Goal: Information Seeking & Learning: Learn about a topic

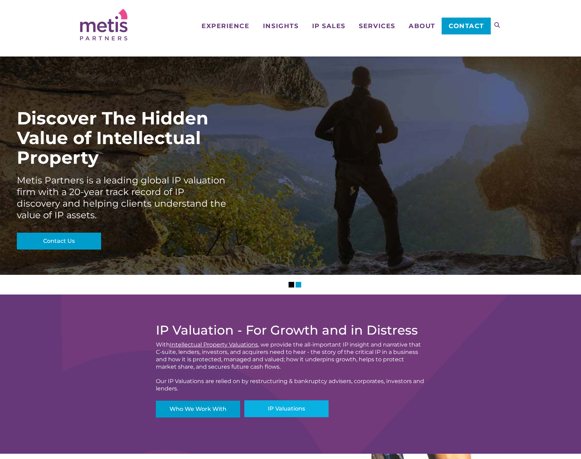
click at [271, 409] on link "IP Valuations" at bounding box center [286, 408] width 84 height 17
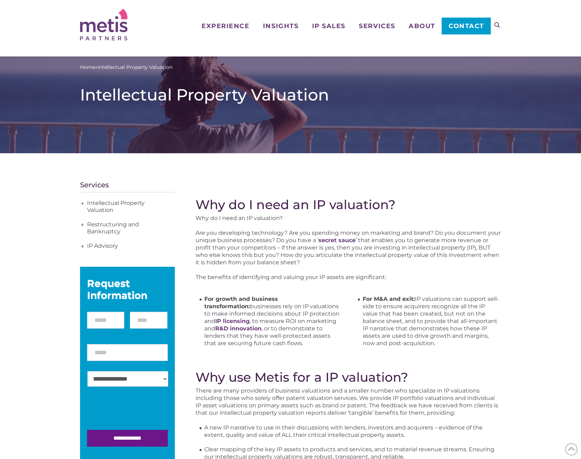
click at [82, 206] on span "+" at bounding box center [83, 203] width 8 height 14
click at [118, 198] on link "Intellectual Property Valuation" at bounding box center [127, 206] width 95 height 21
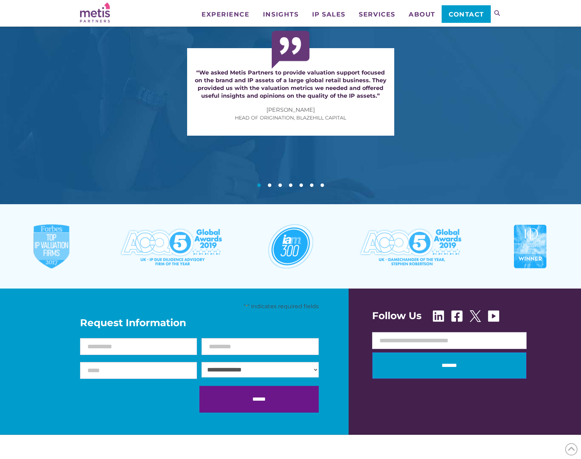
scroll to position [487, 0]
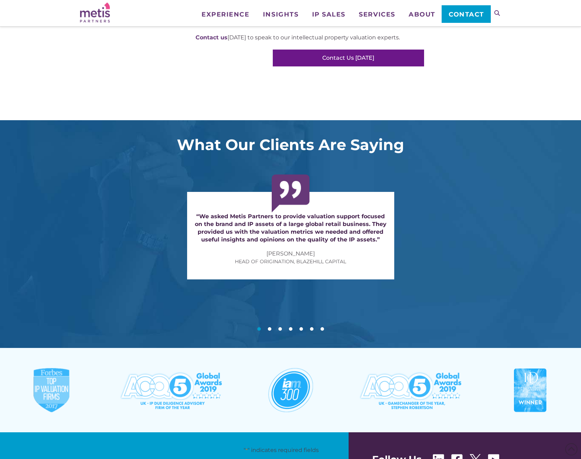
click at [270, 328] on button at bounding box center [270, 329] width 4 height 4
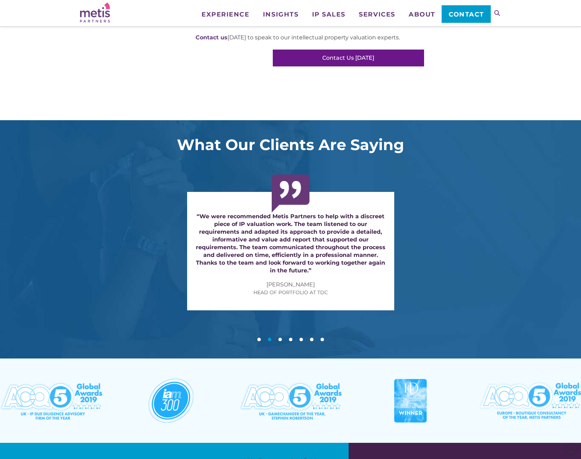
click at [280, 337] on button at bounding box center [280, 339] width 4 height 4
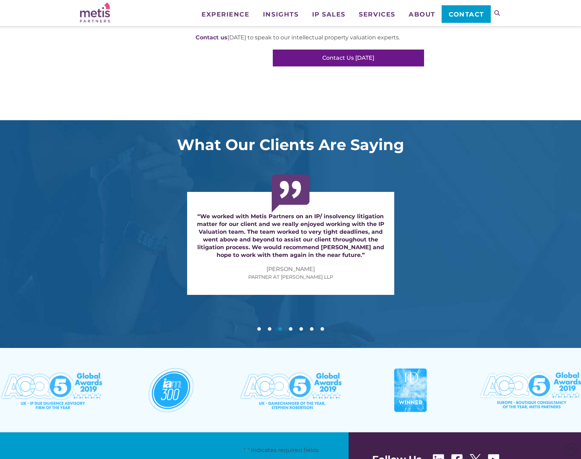
click at [293, 329] on div at bounding box center [290, 325] width 581 height 12
click at [292, 329] on button at bounding box center [291, 329] width 4 height 4
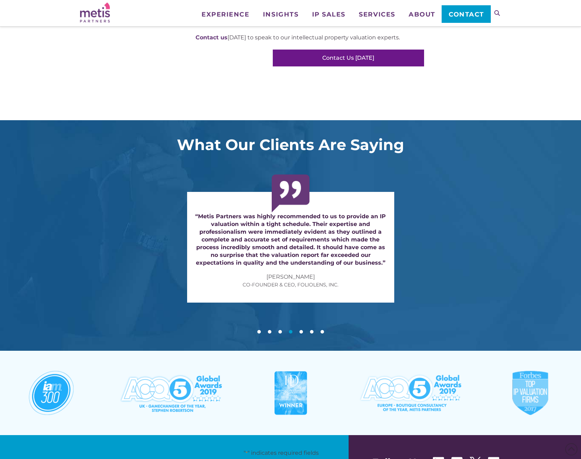
click at [302, 330] on button at bounding box center [301, 332] width 4 height 4
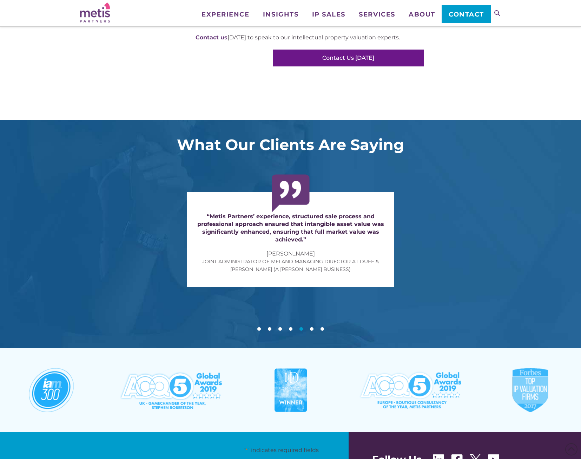
click at [309, 328] on div at bounding box center [290, 322] width 581 height 20
click at [312, 329] on button at bounding box center [312, 329] width 4 height 4
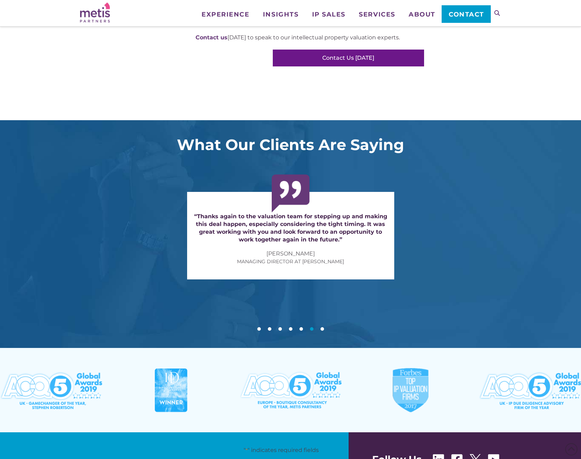
click at [321, 329] on button at bounding box center [323, 329] width 4 height 4
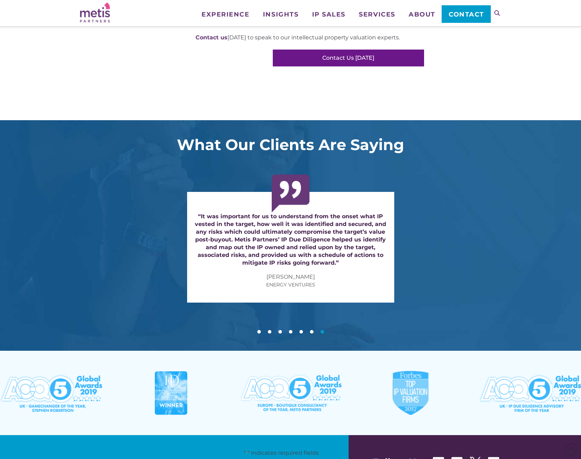
click at [469, 276] on div "“It was important for us to understand from the onset what IP vested in the tar…" at bounding box center [290, 233] width 581 height 139
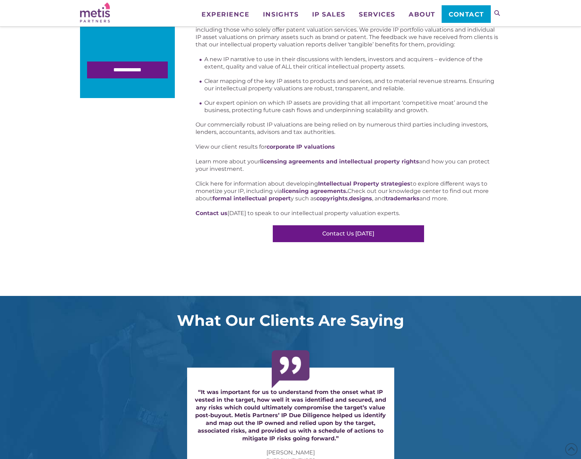
scroll to position [0, 0]
